Goal: Task Accomplishment & Management: Use online tool/utility

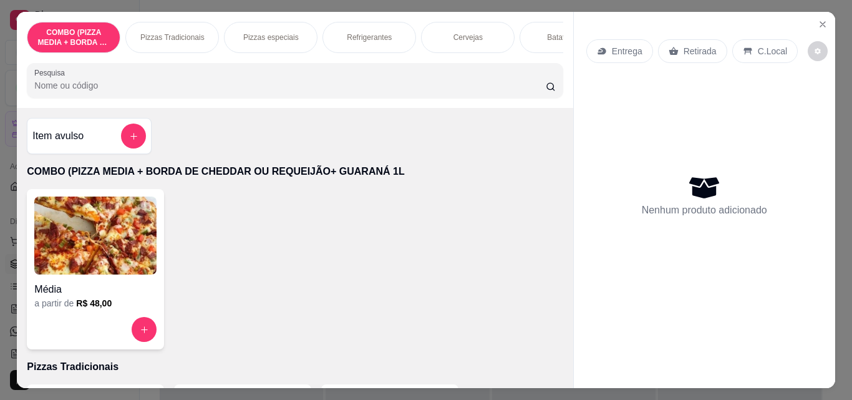
click at [152, 32] on p "Pizzas Tradicionais" at bounding box center [172, 37] width 64 height 10
click at [179, 63] on div "Pesquisa" at bounding box center [295, 80] width 536 height 35
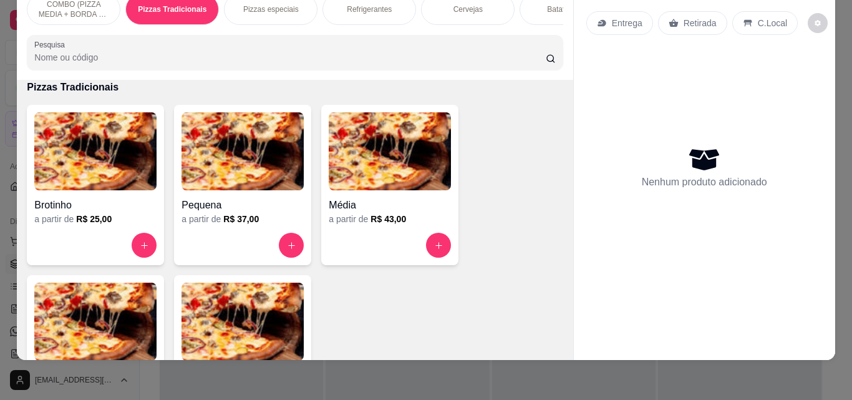
scroll to position [251, 0]
click at [94, 342] on img at bounding box center [95, 322] width 122 height 78
click at [434, 247] on icon "increase-product-quantity" at bounding box center [438, 245] width 9 height 9
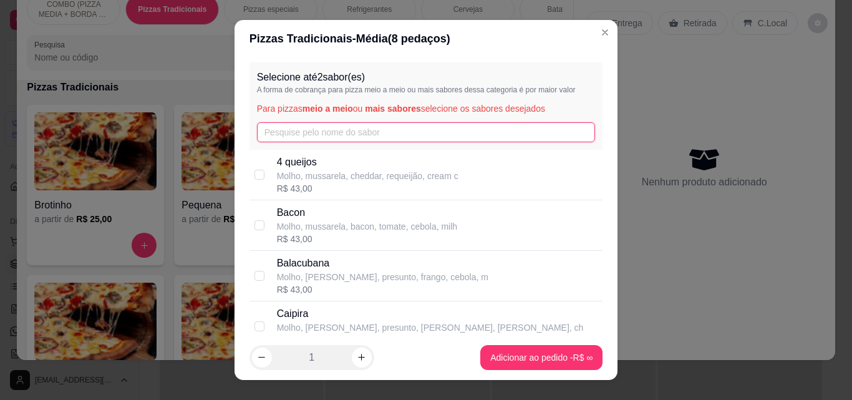
click at [354, 133] on input "text" at bounding box center [426, 132] width 339 height 20
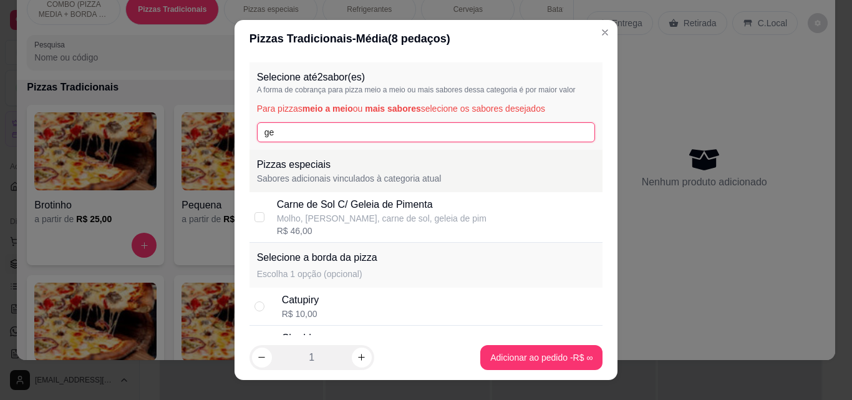
type input "ge"
click at [355, 204] on div "Carne de Sol C/ Geleia de Pimenta" at bounding box center [382, 204] width 210 height 15
checkbox input "true"
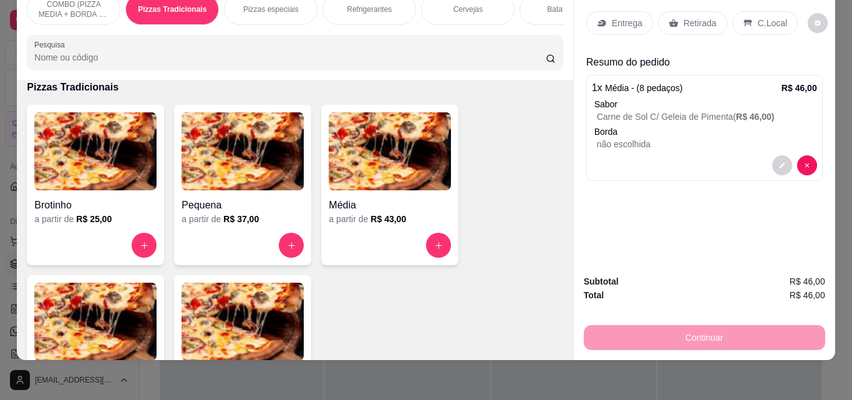
click at [364, 4] on p "Refrigerantes" at bounding box center [369, 9] width 45 height 10
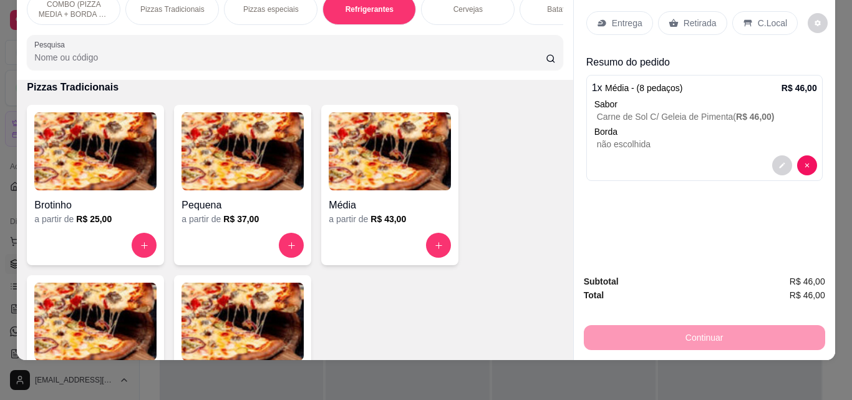
scroll to position [983, 0]
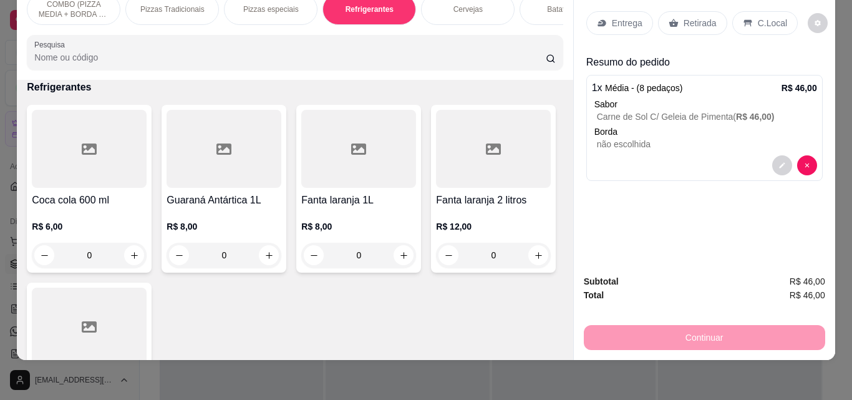
click at [250, 254] on input "0" at bounding box center [224, 255] width 70 height 25
click at [265, 251] on icon "increase-product-quantity" at bounding box center [269, 255] width 9 height 9
type input "1"
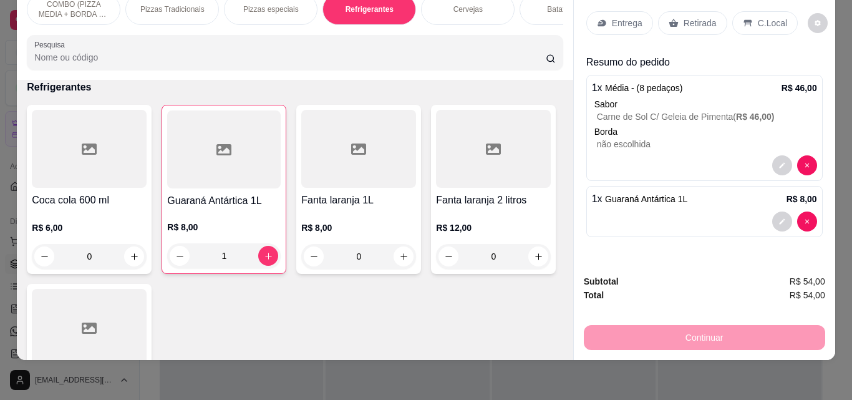
click at [630, 17] on p "Entrega" at bounding box center [627, 23] width 31 height 12
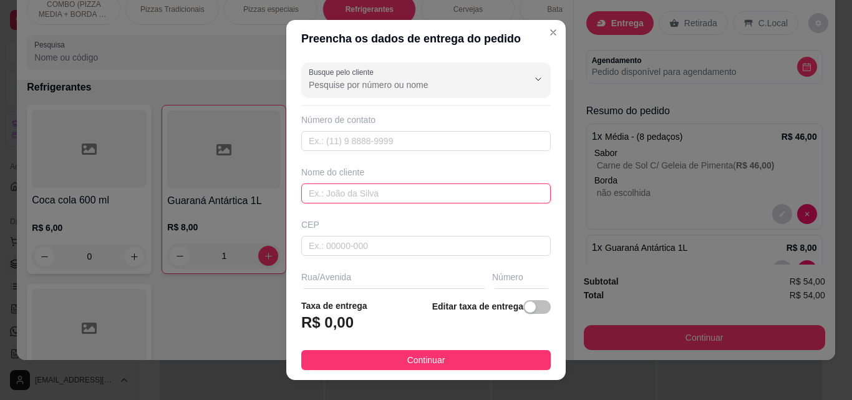
click at [499, 198] on input "text" at bounding box center [426, 193] width 250 height 20
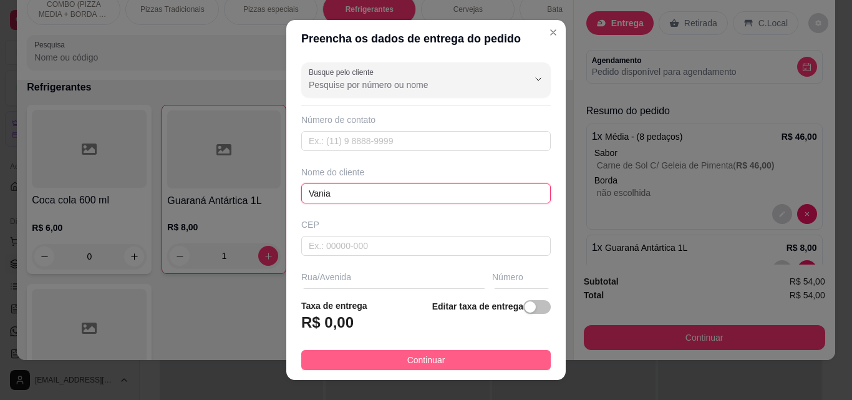
type input "Vania"
click at [478, 365] on button "Continuar" at bounding box center [426, 360] width 250 height 20
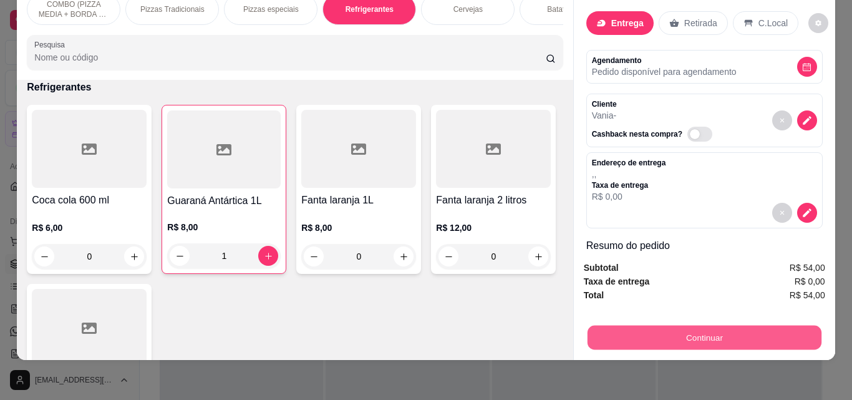
click at [696, 326] on button "Continuar" at bounding box center [704, 337] width 234 height 24
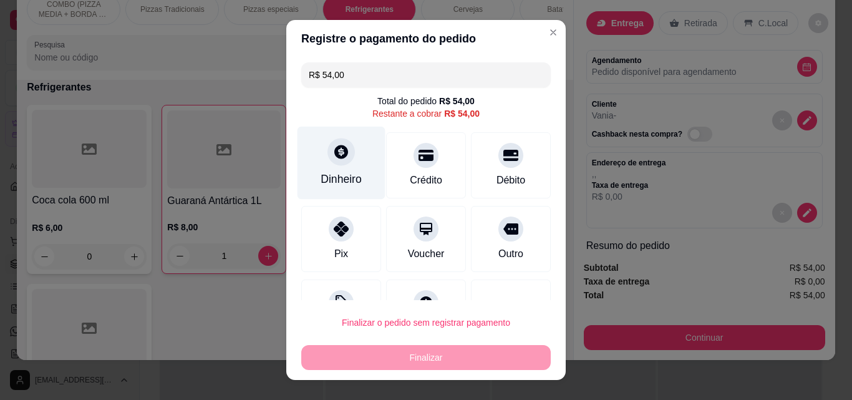
click at [344, 162] on div "Dinheiro" at bounding box center [342, 163] width 88 height 73
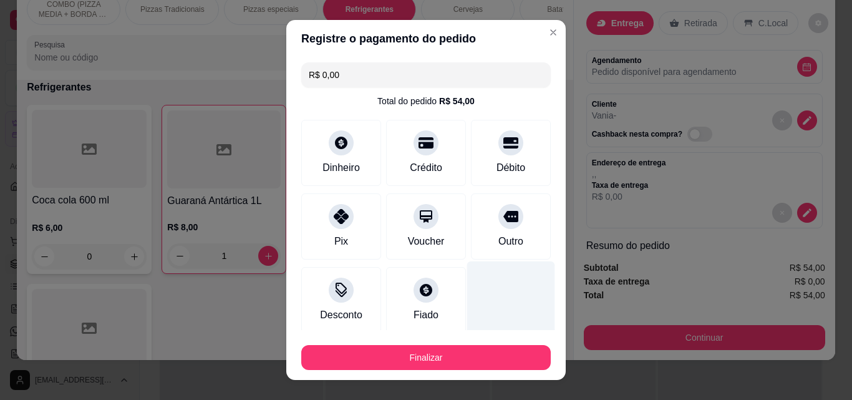
type input "R$ 0,00"
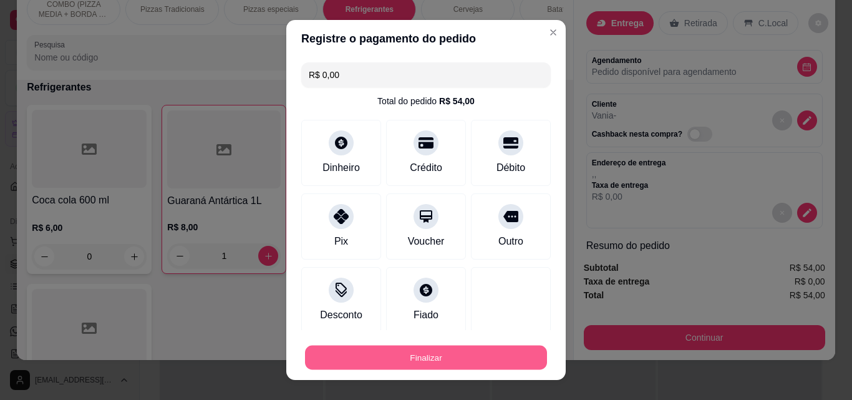
click at [487, 357] on button "Finalizar" at bounding box center [426, 358] width 242 height 24
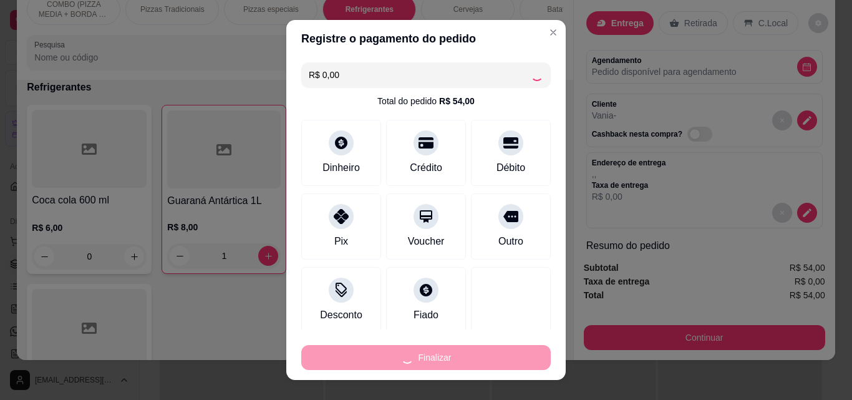
type input "0"
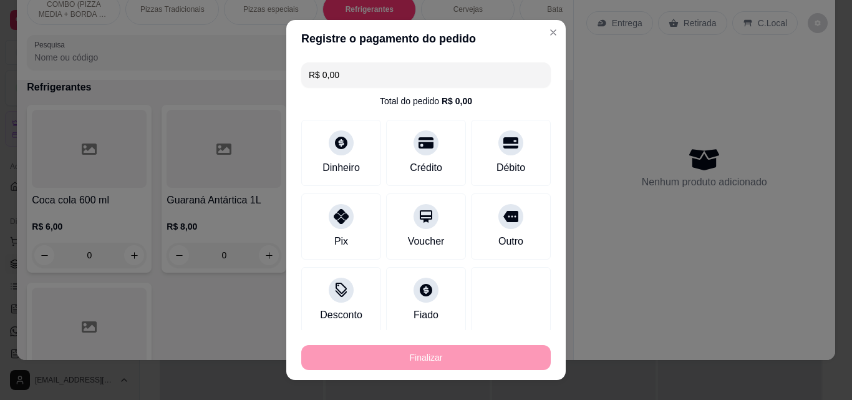
type input "-R$ 54,00"
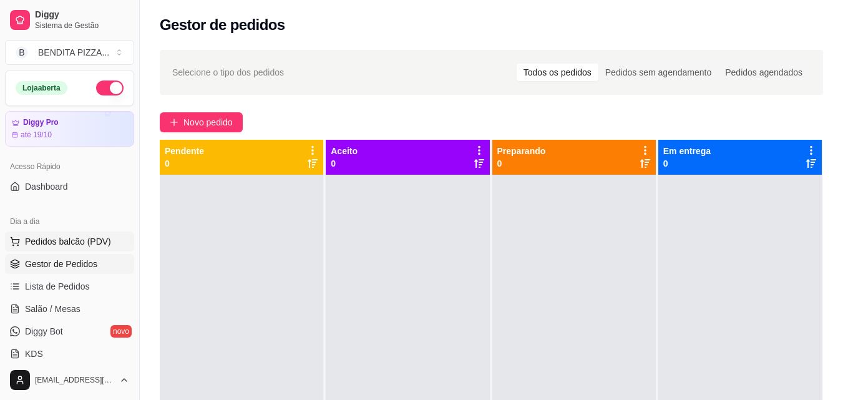
click at [64, 241] on span "Pedidos balcão (PDV)" at bounding box center [68, 241] width 86 height 12
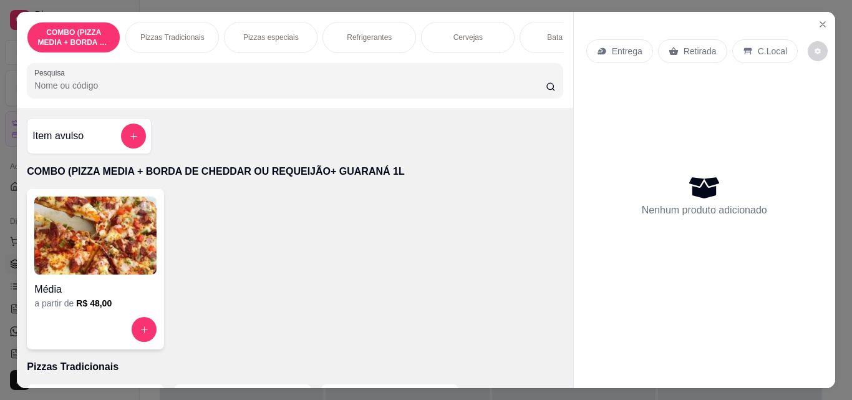
click at [563, 66] on div "COMBO (PIZZA MEDIA + BORDA DE CHEDDAR OU REQUEIJÃO+ GUARANÁ 1L Pizzas Tradicion…" at bounding box center [295, 60] width 556 height 96
click at [552, 45] on div "Batata Frita" at bounding box center [567, 37] width 94 height 31
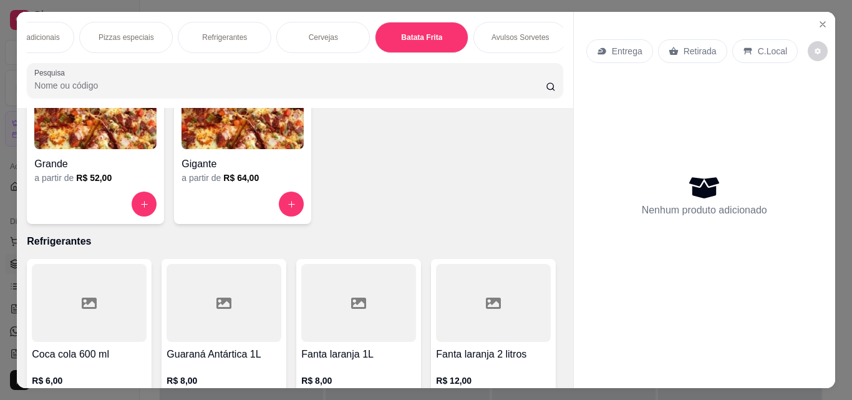
scroll to position [0, 149]
click at [823, 19] on icon "Close" at bounding box center [823, 24] width 10 height 10
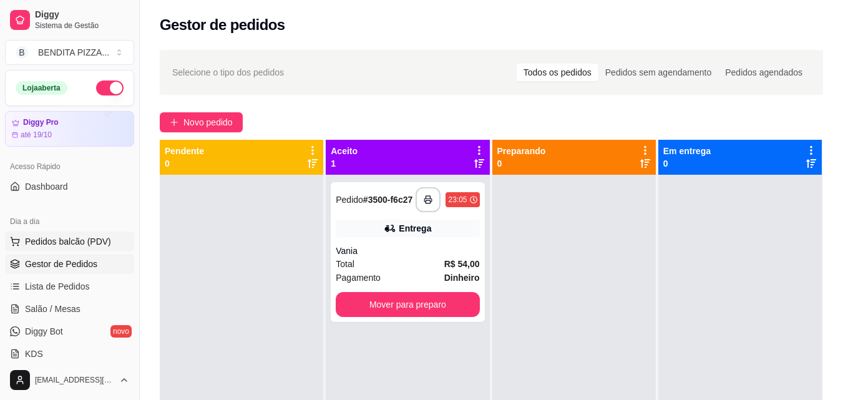
click at [57, 244] on span "Pedidos balcão (PDV)" at bounding box center [68, 241] width 86 height 12
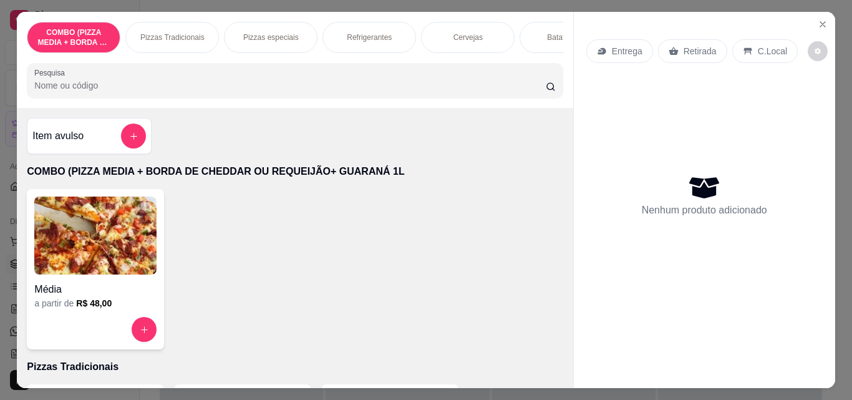
click at [280, 34] on p "Pizzas especiais" at bounding box center [271, 37] width 56 height 10
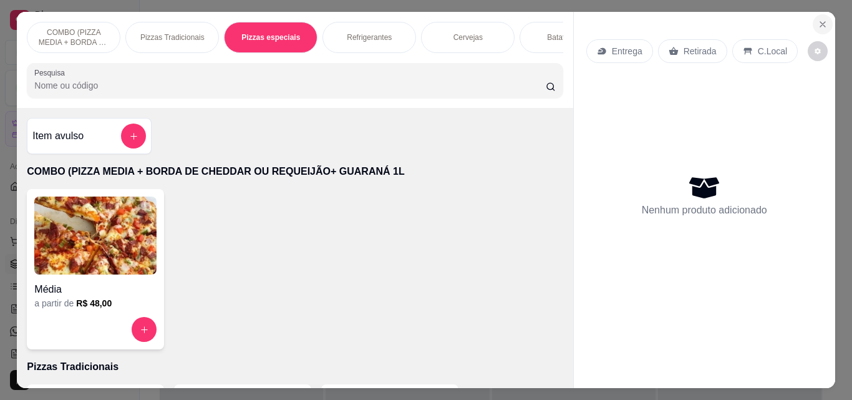
click at [820, 19] on icon "Close" at bounding box center [823, 24] width 10 height 10
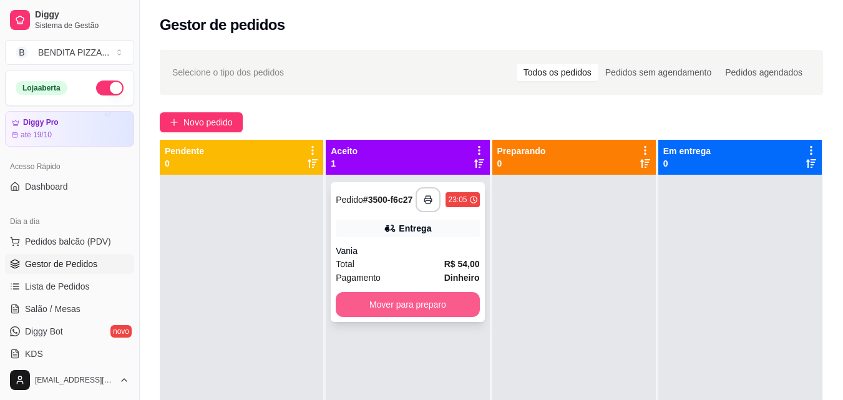
click at [400, 313] on button "Mover para preparo" at bounding box center [408, 304] width 144 height 25
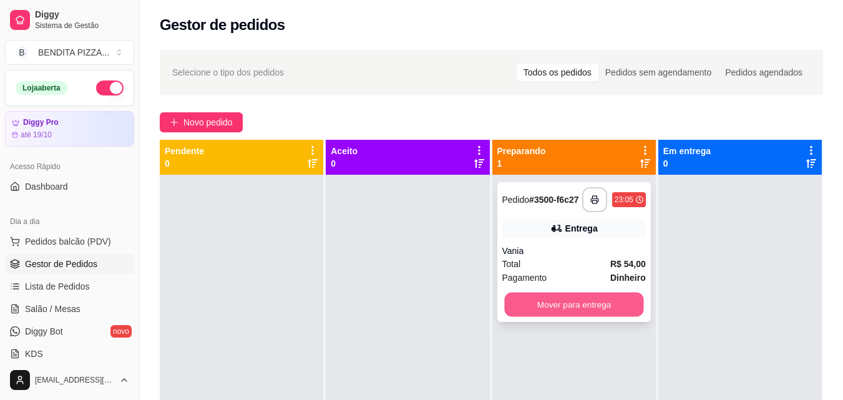
click at [581, 308] on button "Mover para entrega" at bounding box center [573, 305] width 139 height 24
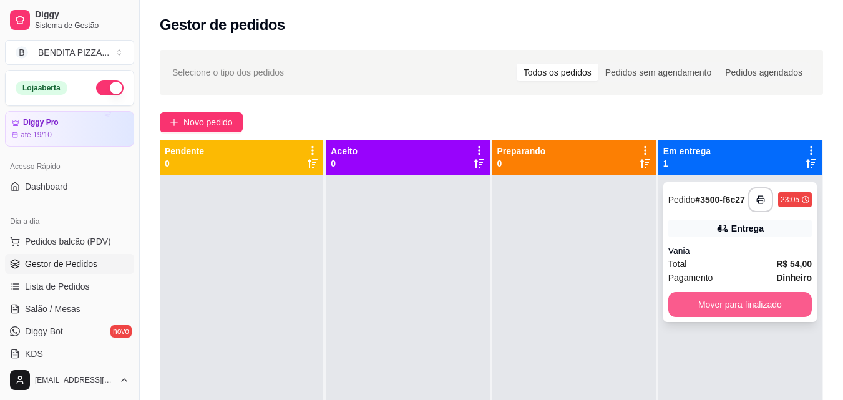
click at [703, 313] on button "Mover para finalizado" at bounding box center [740, 304] width 144 height 25
